Goal: Task Accomplishment & Management: Use online tool/utility

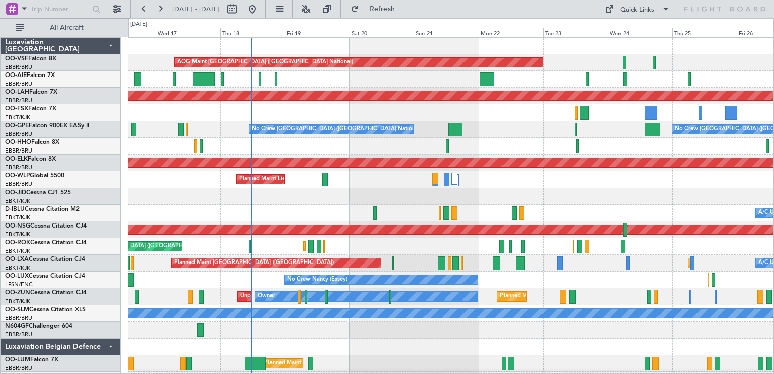
click at [500, 129] on div "No Crew [GEOGRAPHIC_DATA] ([GEOGRAPHIC_DATA] National) No Crew [GEOGRAPHIC_DATA…" at bounding box center [450, 129] width 645 height 17
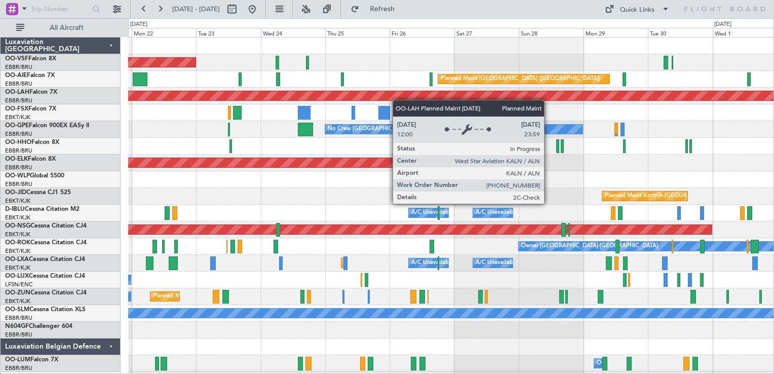
click at [363, 99] on div "AOG Maint [GEOGRAPHIC_DATA] ([GEOGRAPHIC_DATA] National) Planned Maint [GEOGRAP…" at bounding box center [450, 212] width 645 height 351
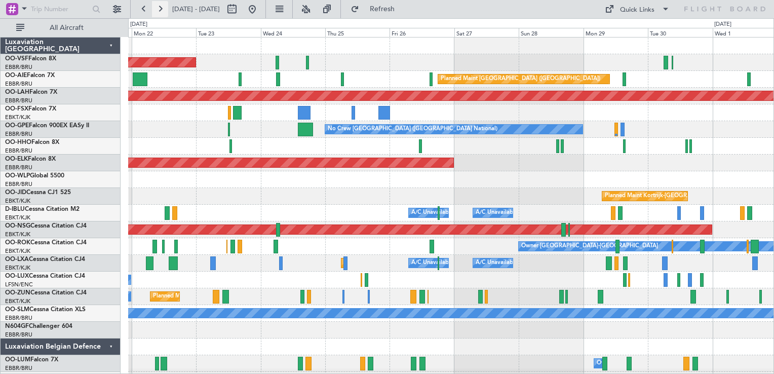
click at [161, 9] on button at bounding box center [160, 9] width 16 height 16
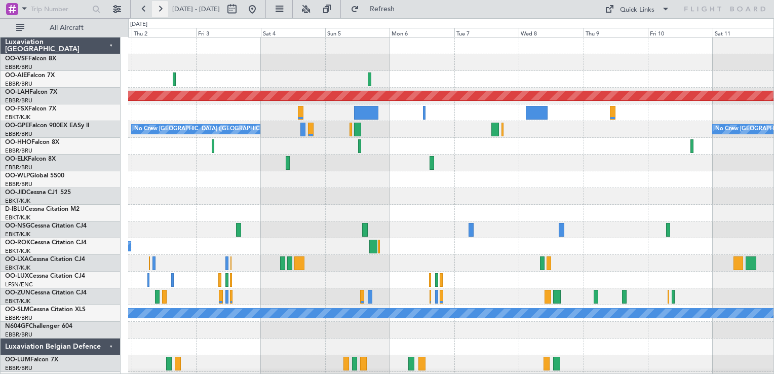
click at [161, 9] on button at bounding box center [160, 9] width 16 height 16
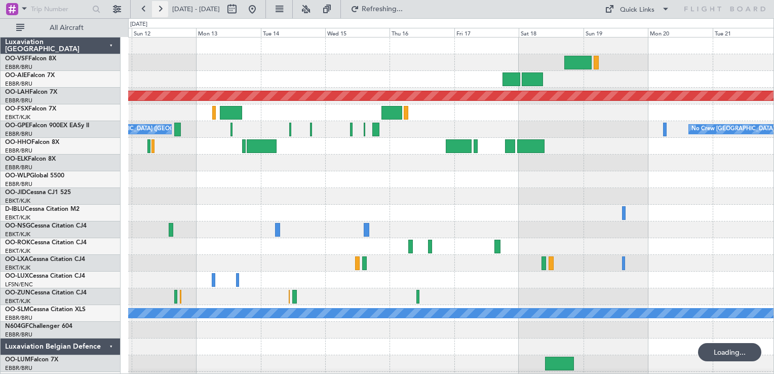
click at [161, 9] on button at bounding box center [160, 9] width 16 height 16
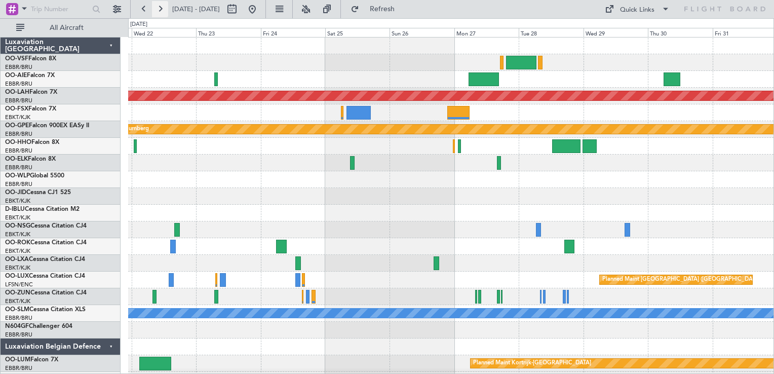
click at [161, 9] on button at bounding box center [160, 9] width 16 height 16
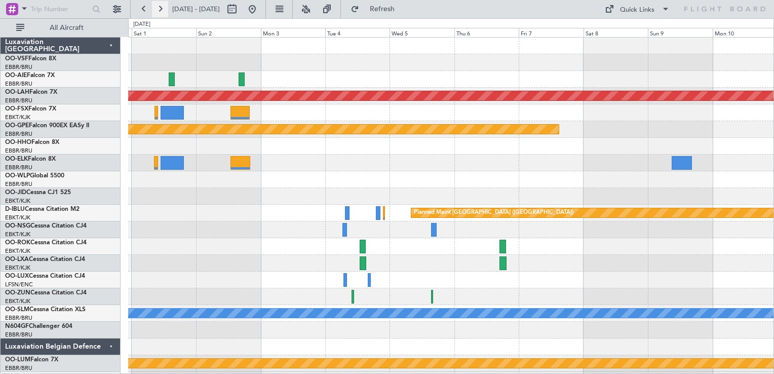
click at [161, 9] on button at bounding box center [160, 9] width 16 height 16
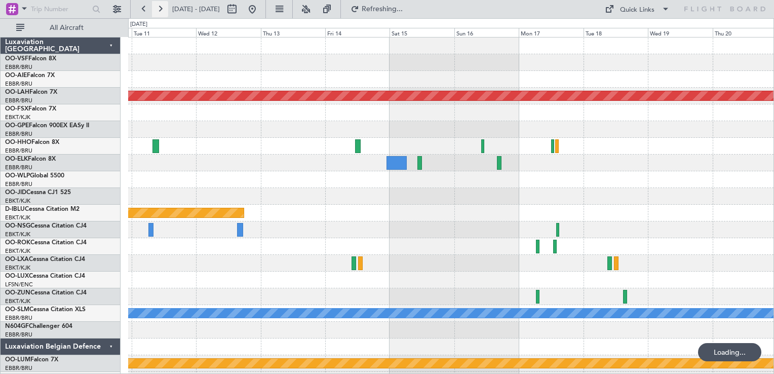
click at [161, 9] on button at bounding box center [160, 9] width 16 height 16
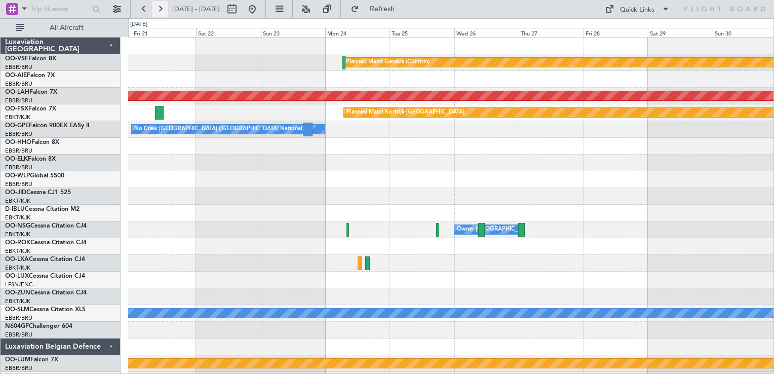
click at [161, 9] on button at bounding box center [160, 9] width 16 height 16
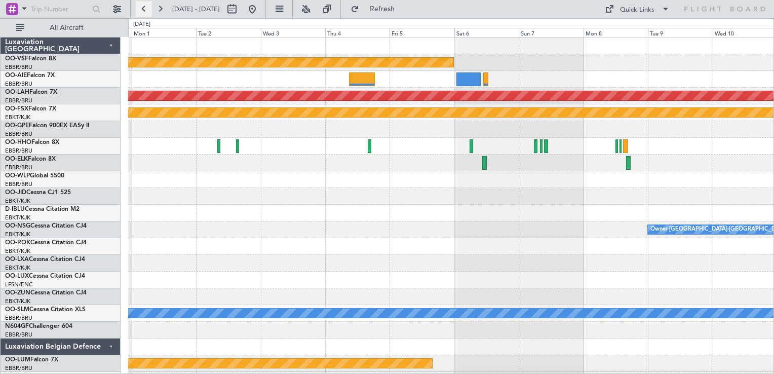
click at [140, 9] on button at bounding box center [144, 9] width 16 height 16
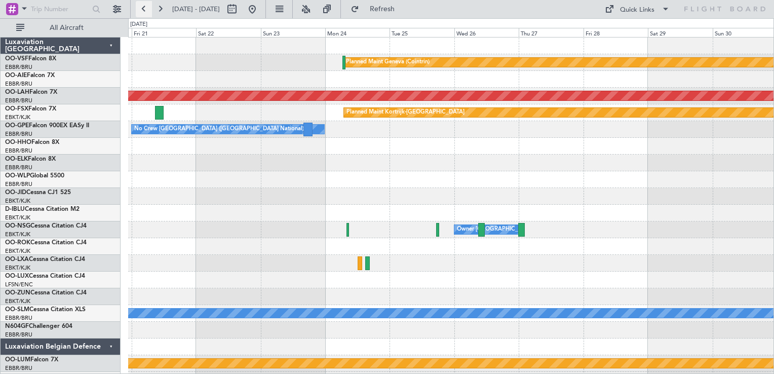
click at [140, 9] on button at bounding box center [144, 9] width 16 height 16
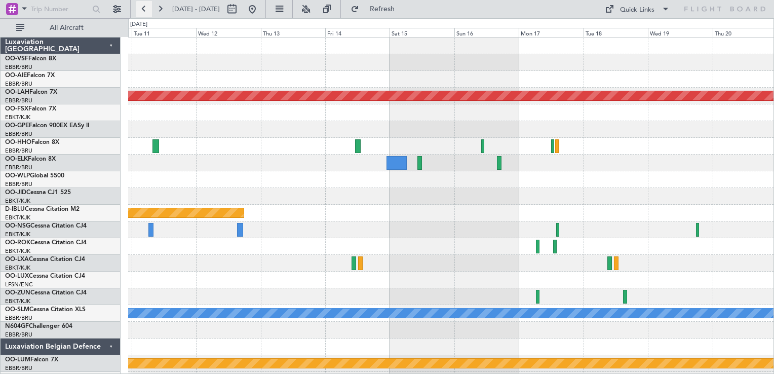
click at [140, 9] on button at bounding box center [144, 9] width 16 height 16
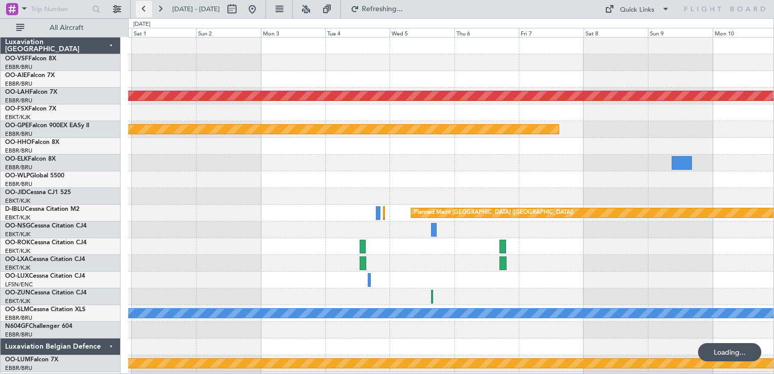
click at [140, 9] on button at bounding box center [144, 9] width 16 height 16
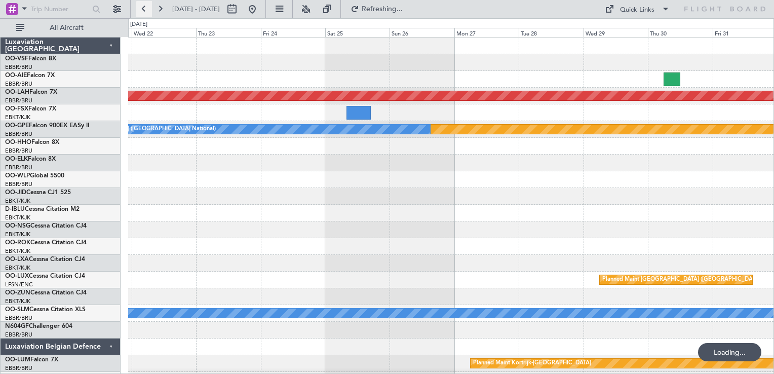
click at [140, 9] on button at bounding box center [144, 9] width 16 height 16
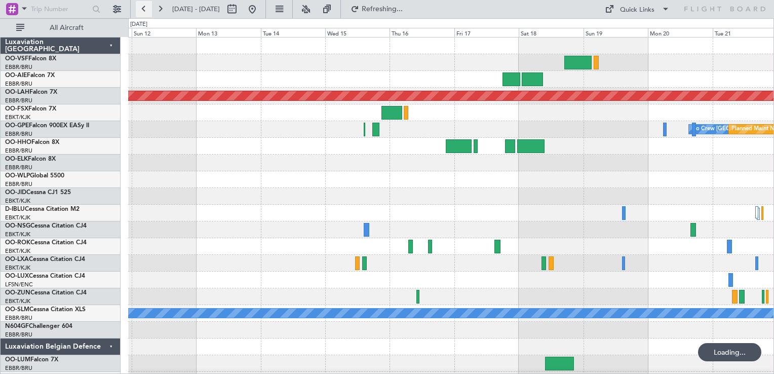
click at [140, 9] on button at bounding box center [144, 9] width 16 height 16
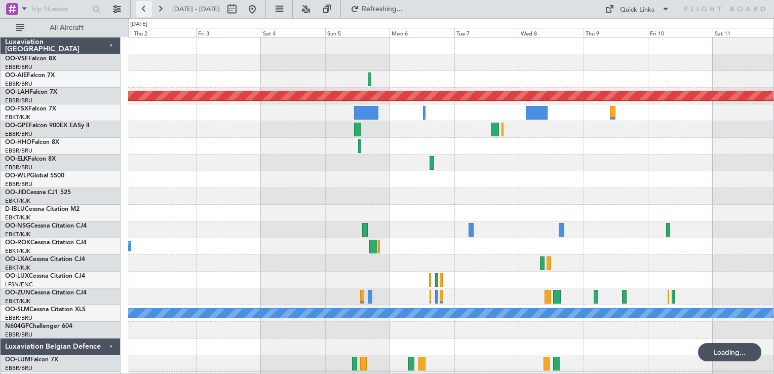
click at [140, 9] on button at bounding box center [144, 9] width 16 height 16
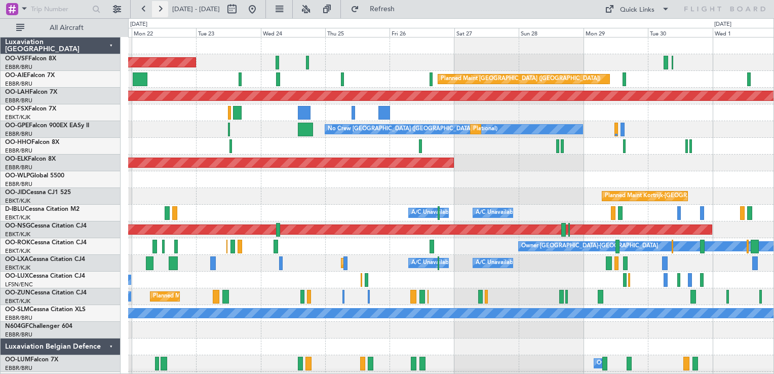
click at [160, 6] on button at bounding box center [160, 9] width 16 height 16
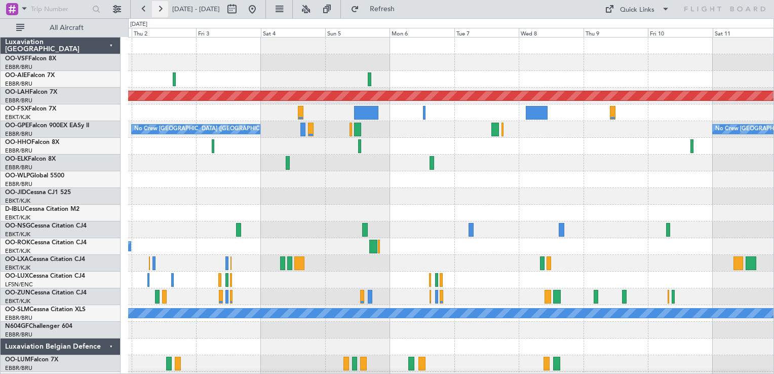
click at [160, 6] on button at bounding box center [160, 9] width 16 height 16
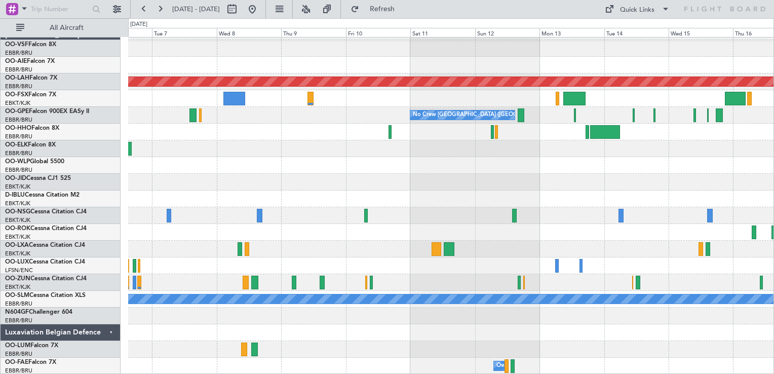
scroll to position [3, 0]
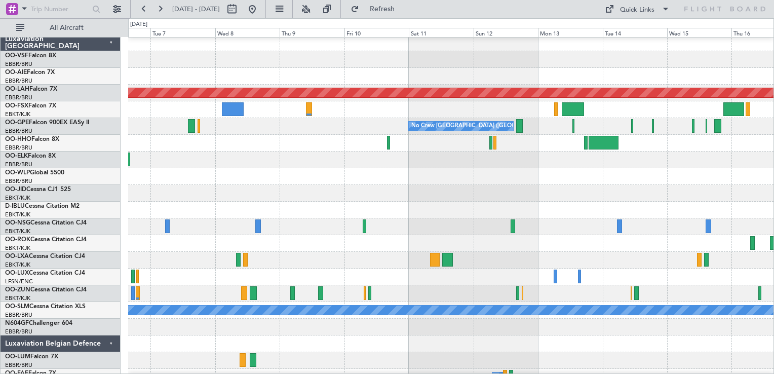
click at [528, 75] on div at bounding box center [450, 76] width 645 height 17
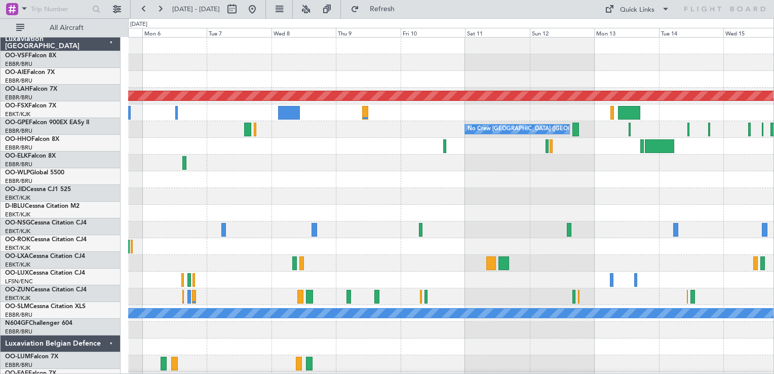
scroll to position [0, 0]
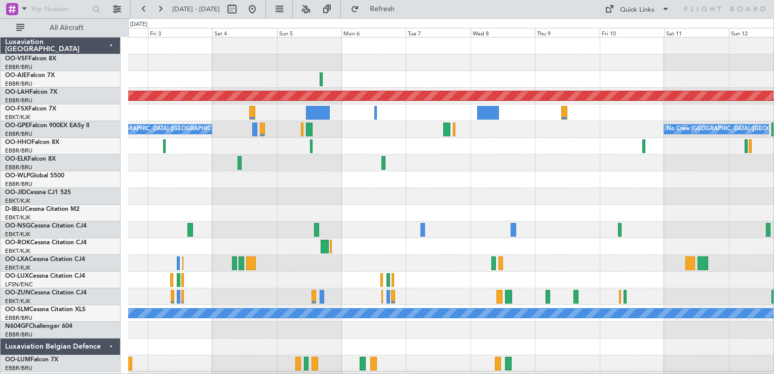
click at [422, 83] on div at bounding box center [450, 79] width 645 height 17
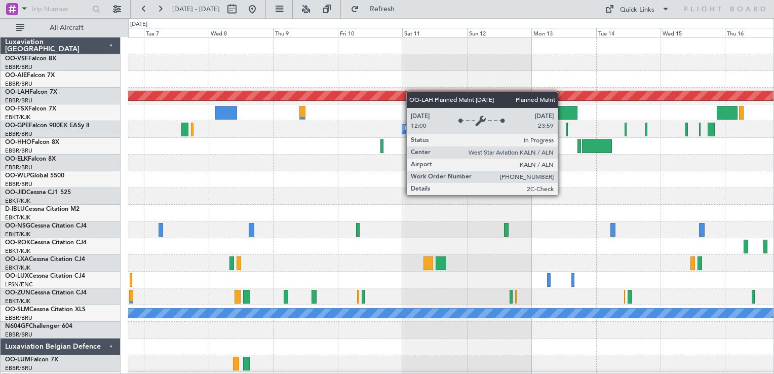
click at [377, 95] on div "Planned Maint [PERSON_NAME]-[GEOGRAPHIC_DATA][PERSON_NAME] ([GEOGRAPHIC_DATA][P…" at bounding box center [450, 212] width 645 height 351
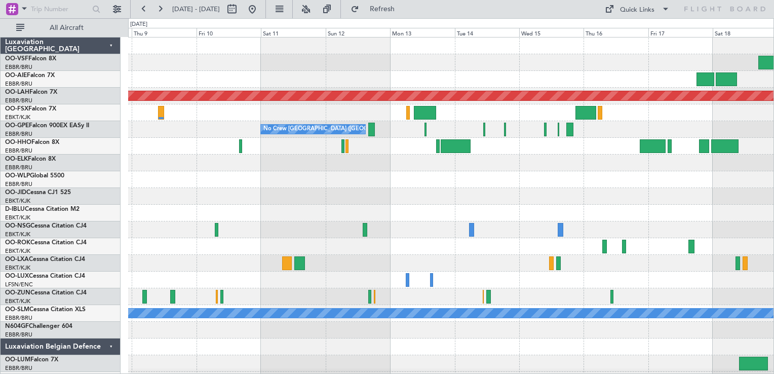
click at [464, 88] on div "Planned Maint [PERSON_NAME]-[GEOGRAPHIC_DATA][PERSON_NAME] ([GEOGRAPHIC_DATA][P…" at bounding box center [450, 212] width 645 height 351
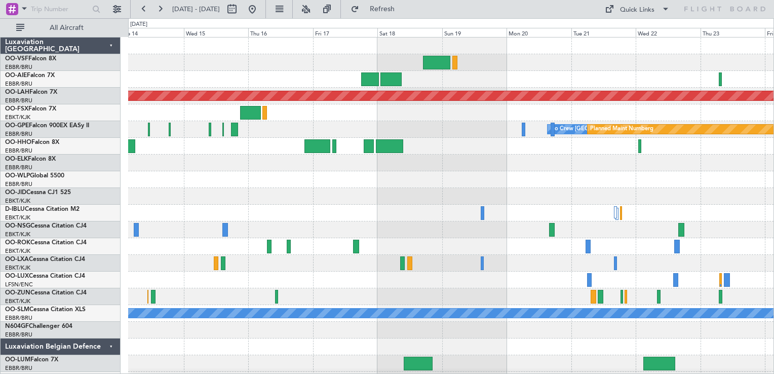
click at [395, 117] on div "Planned Maint [PERSON_NAME]-[GEOGRAPHIC_DATA][PERSON_NAME] ([GEOGRAPHIC_DATA][P…" at bounding box center [450, 212] width 645 height 351
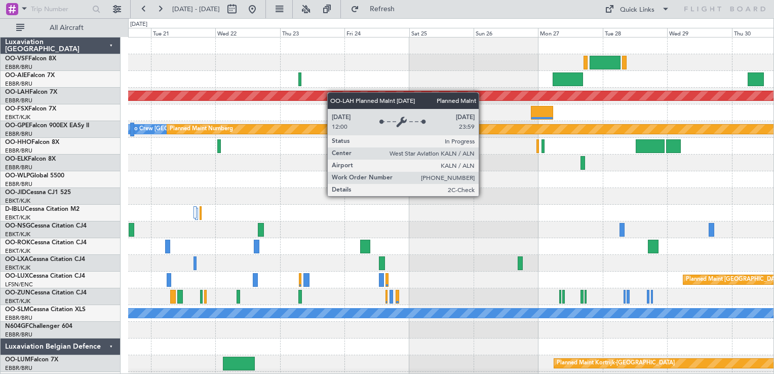
click at [299, 97] on div "Planned Maint [PERSON_NAME]-[GEOGRAPHIC_DATA][PERSON_NAME] ([GEOGRAPHIC_DATA][P…" at bounding box center [450, 212] width 645 height 351
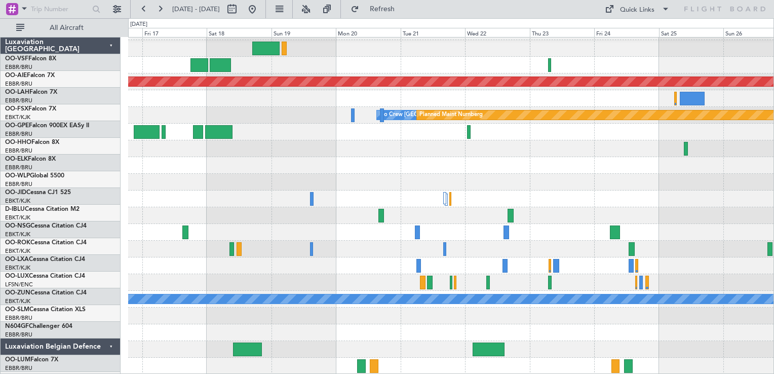
scroll to position [14, 0]
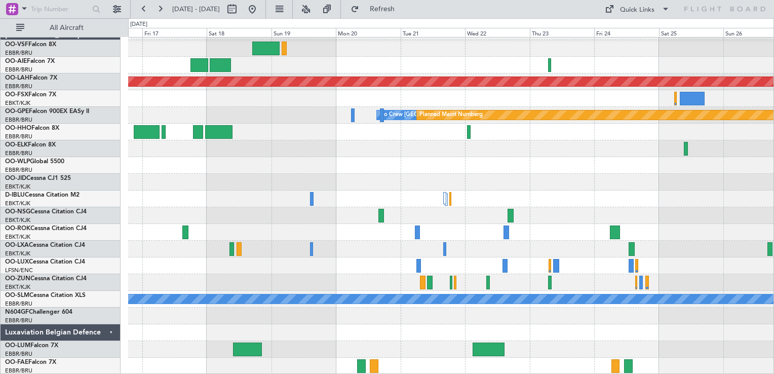
click at [773, 55] on html "[DATE] - [DATE] Refresh Quick Links All Aircraft Planned [GEOGRAPHIC_DATA][PERS…" at bounding box center [387, 187] width 774 height 374
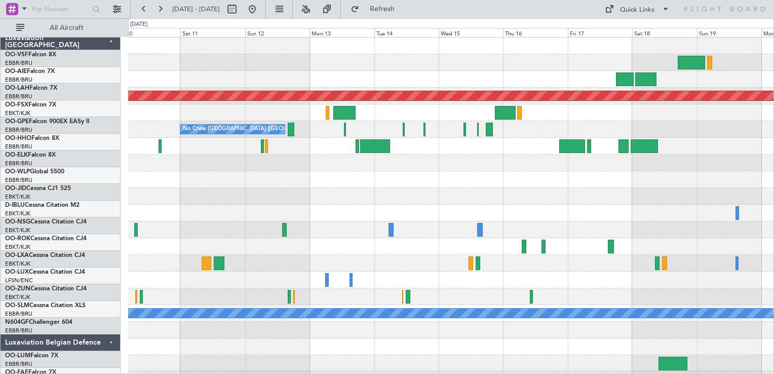
scroll to position [0, 0]
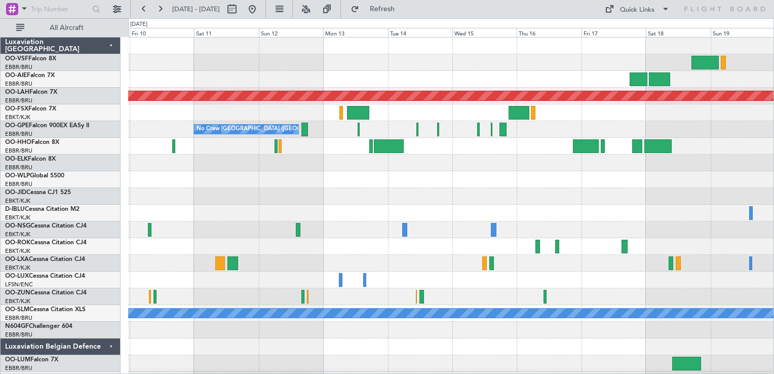
click at [689, 84] on div at bounding box center [450, 79] width 645 height 17
